Goal: Use online tool/utility: Utilize a website feature to perform a specific function

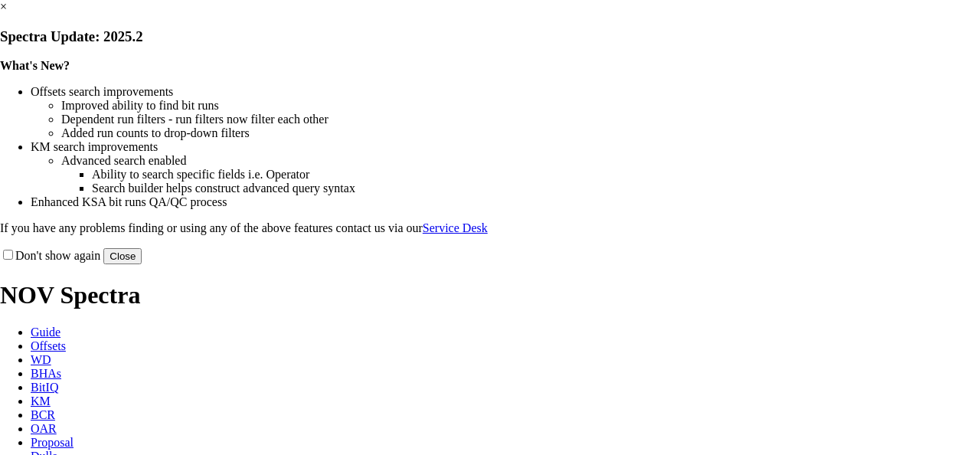
click at [7, 13] on link "×" at bounding box center [3, 6] width 7 height 13
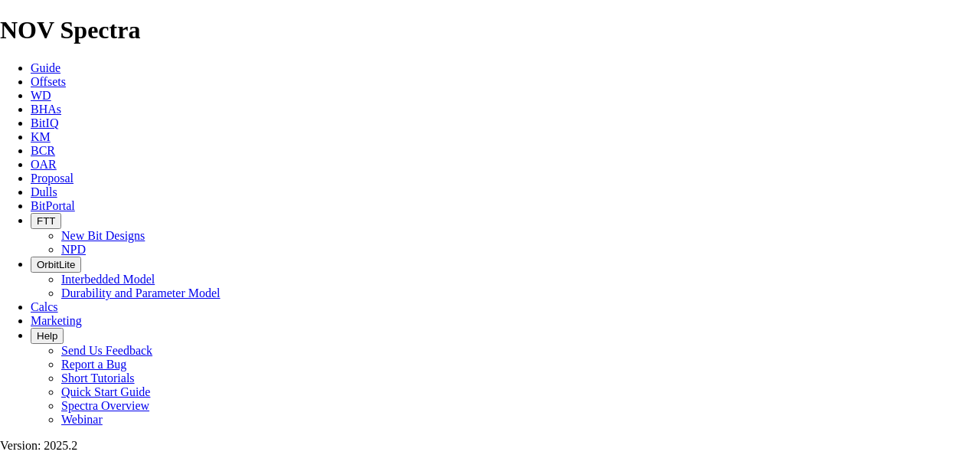
type input "8.75"
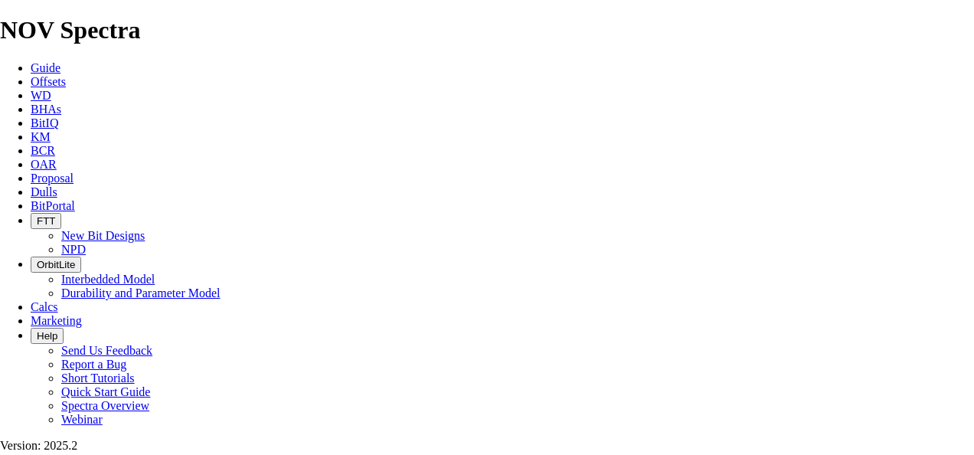
type input "650"
type input "11.1"
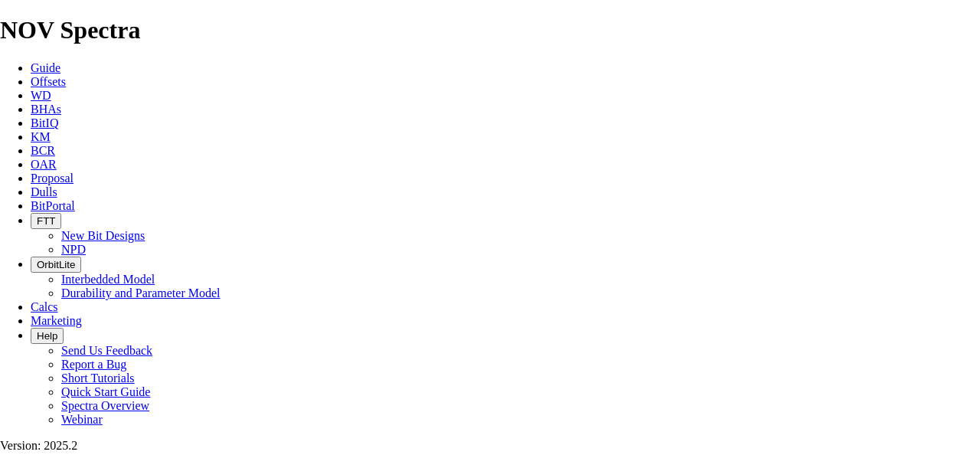
select select "number:13"
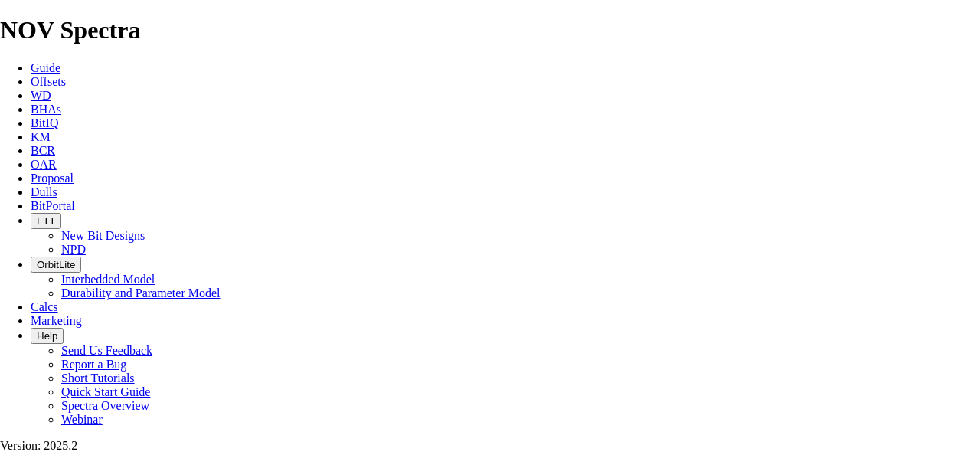
select select "number:13"
select select "number:12"
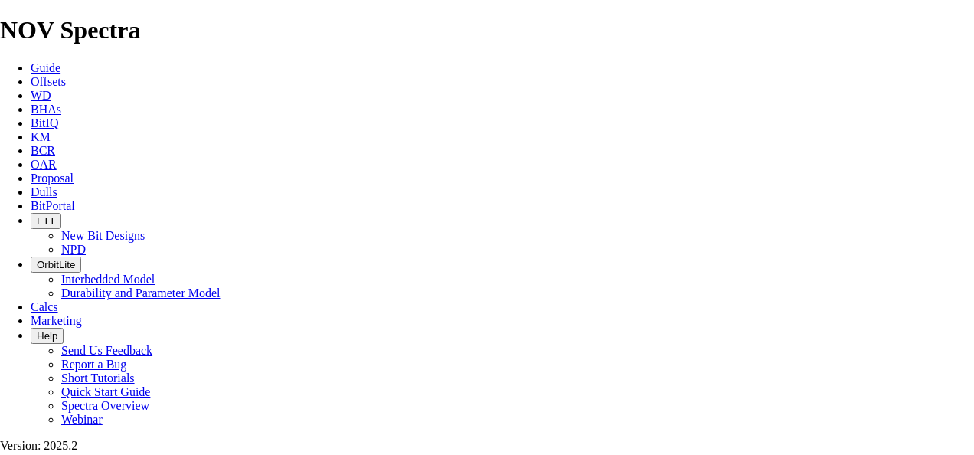
select select "number:12"
